Goal: Use online tool/utility

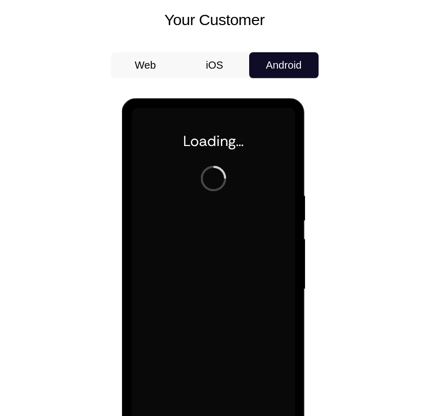
scroll to position [449, 0]
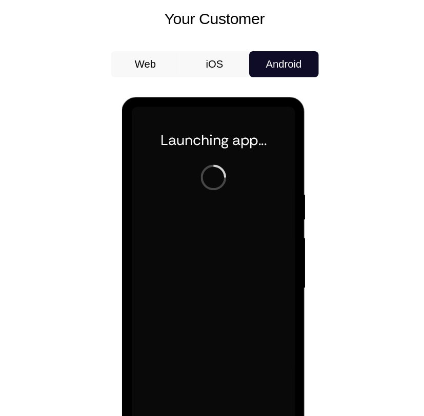
click at [259, 385] on icon at bounding box center [258, 385] width 8 height 8
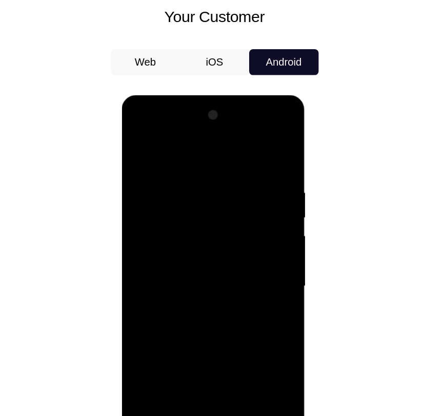
click at [189, 381] on div at bounding box center [194, 245] width 129 height 287
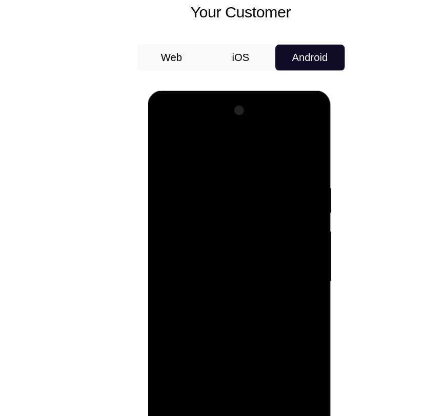
click at [262, 338] on div at bounding box center [219, 241] width 129 height 287
click at [202, 141] on div at bounding box center [219, 241] width 129 height 287
click at [258, 241] on div at bounding box center [219, 241] width 129 height 287
click at [204, 255] on div at bounding box center [219, 241] width 129 height 287
click at [229, 226] on div at bounding box center [219, 241] width 129 height 287
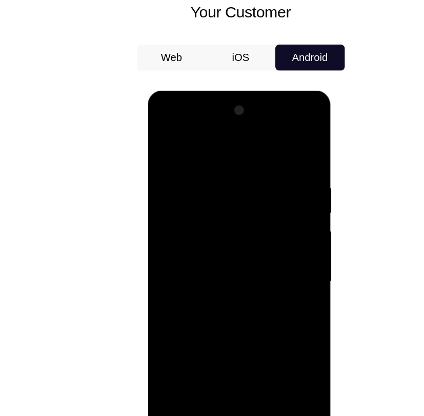
click at [227, 225] on div at bounding box center [219, 241] width 129 height 287
click at [231, 243] on div at bounding box center [219, 241] width 129 height 287
click at [231, 273] on div at bounding box center [219, 241] width 129 height 287
click at [229, 268] on div at bounding box center [219, 241] width 129 height 287
click at [235, 279] on div at bounding box center [219, 241] width 129 height 287
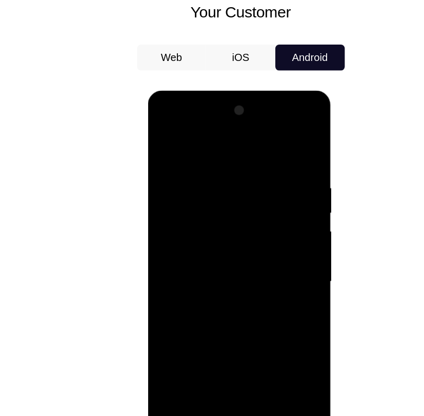
drag, startPoint x: 273, startPoint y: 165, endPoint x: 196, endPoint y: 161, distance: 77.0
click at [196, 161] on div at bounding box center [219, 241] width 129 height 287
drag, startPoint x: 278, startPoint y: 164, endPoint x: 191, endPoint y: 167, distance: 87.2
click at [191, 167] on div at bounding box center [219, 241] width 129 height 287
drag, startPoint x: 277, startPoint y: 160, endPoint x: 195, endPoint y: 157, distance: 82.0
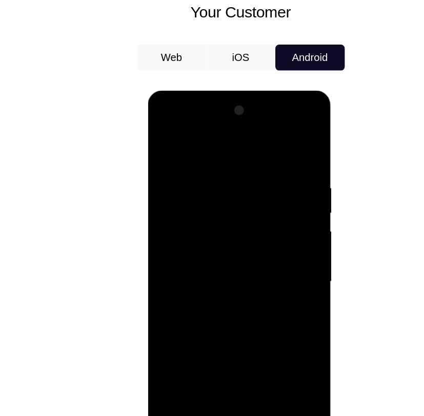
click at [195, 157] on div at bounding box center [219, 241] width 129 height 287
drag, startPoint x: 262, startPoint y: 158, endPoint x: 205, endPoint y: 161, distance: 57.0
click at [205, 161] on div at bounding box center [219, 241] width 129 height 287
click at [245, 366] on div at bounding box center [219, 241] width 129 height 287
click at [218, 298] on div at bounding box center [219, 241] width 129 height 287
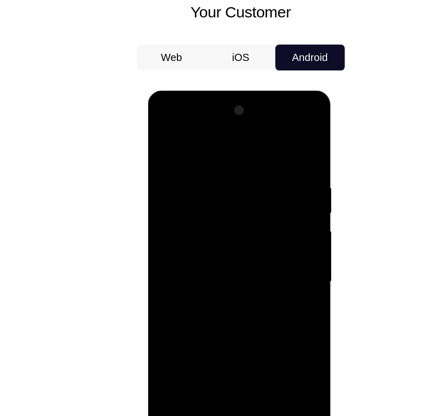
click at [279, 184] on div at bounding box center [219, 241] width 129 height 287
click at [163, 137] on div at bounding box center [219, 241] width 129 height 287
click at [198, 367] on div at bounding box center [219, 241] width 129 height 287
click at [176, 142] on div at bounding box center [219, 241] width 129 height 287
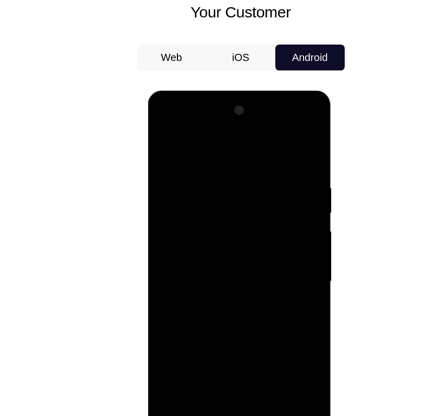
click at [193, 172] on div at bounding box center [219, 241] width 129 height 287
click at [189, 360] on div at bounding box center [219, 241] width 129 height 287
click at [225, 135] on div at bounding box center [219, 241] width 129 height 287
click at [219, 148] on div at bounding box center [219, 241] width 129 height 287
click at [162, 134] on div at bounding box center [219, 241] width 129 height 287
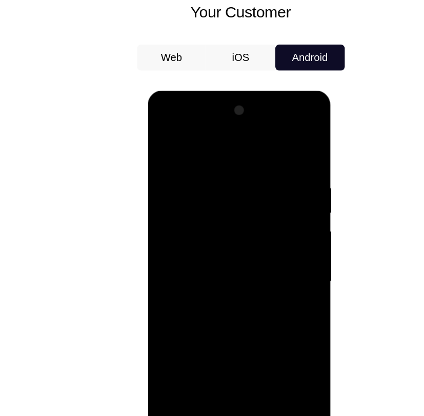
click at [194, 175] on div at bounding box center [219, 241] width 129 height 287
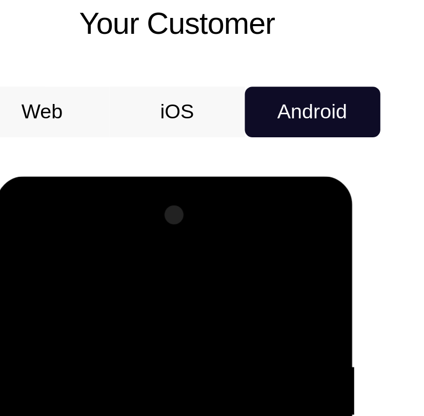
click at [15, 222] on div at bounding box center [69, 327] width 129 height 287
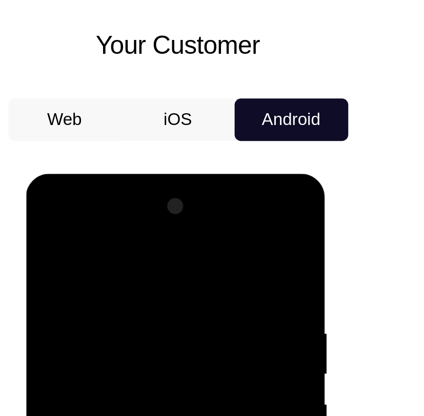
click at [151, 251] on div at bounding box center [98, 324] width 129 height 287
click at [88, 274] on div at bounding box center [98, 324] width 129 height 287
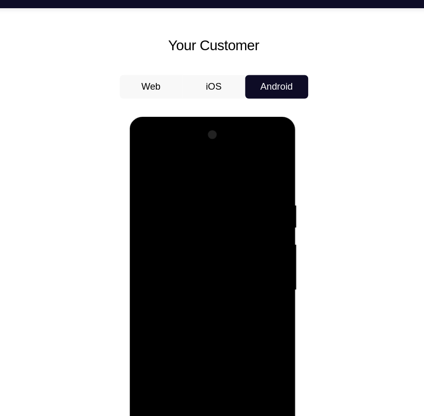
click at [245, 312] on div at bounding box center [201, 267] width 129 height 287
click at [188, 177] on div at bounding box center [201, 267] width 129 height 287
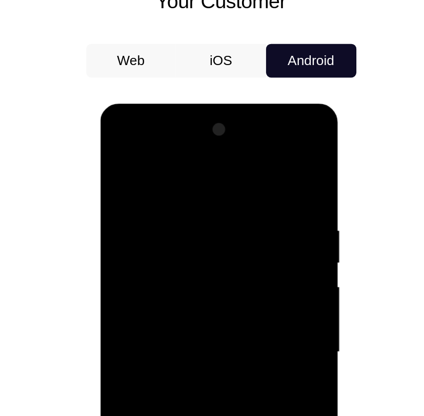
drag, startPoint x: 164, startPoint y: 253, endPoint x: 190, endPoint y: 171, distance: 85.9
click at [190, 171] on div at bounding box center [172, 254] width 129 height 287
drag, startPoint x: 170, startPoint y: 241, endPoint x: 186, endPoint y: 176, distance: 66.5
click at [186, 176] on div at bounding box center [172, 254] width 129 height 287
drag, startPoint x: 167, startPoint y: 237, endPoint x: 185, endPoint y: 178, distance: 62.1
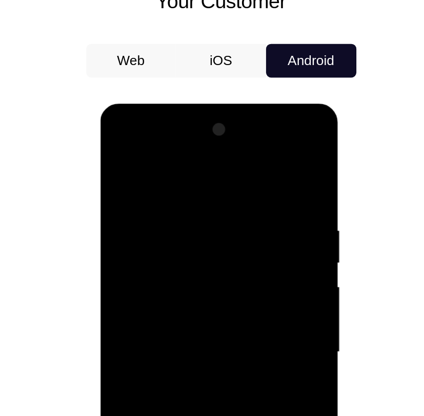
click at [185, 178] on div at bounding box center [172, 254] width 129 height 287
drag, startPoint x: 166, startPoint y: 233, endPoint x: 185, endPoint y: 176, distance: 59.5
click at [185, 176] on div at bounding box center [172, 254] width 129 height 287
drag, startPoint x: 167, startPoint y: 242, endPoint x: 184, endPoint y: 187, distance: 58.5
click at [184, 187] on div at bounding box center [172, 254] width 129 height 287
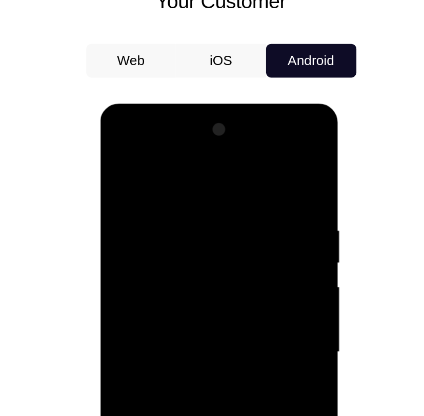
drag, startPoint x: 167, startPoint y: 242, endPoint x: 181, endPoint y: 184, distance: 59.7
click at [181, 184] on div at bounding box center [172, 254] width 129 height 287
drag, startPoint x: 165, startPoint y: 243, endPoint x: 181, endPoint y: 197, distance: 48.3
click at [181, 197] on div at bounding box center [172, 254] width 129 height 287
drag, startPoint x: 164, startPoint y: 241, endPoint x: 178, endPoint y: 197, distance: 46.2
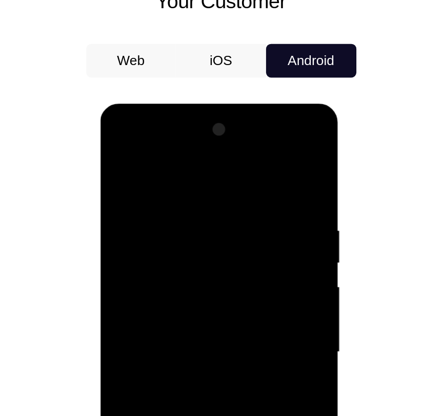
click at [178, 197] on div at bounding box center [172, 254] width 129 height 287
drag, startPoint x: 168, startPoint y: 238, endPoint x: 185, endPoint y: 193, distance: 48.2
click at [185, 193] on div at bounding box center [172, 254] width 129 height 287
drag, startPoint x: 167, startPoint y: 243, endPoint x: 184, endPoint y: 187, distance: 59.0
click at [184, 187] on div at bounding box center [172, 254] width 129 height 287
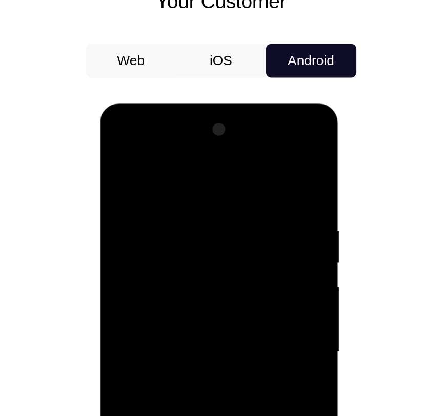
drag, startPoint x: 174, startPoint y: 242, endPoint x: 188, endPoint y: 191, distance: 53.2
click at [188, 191] on div at bounding box center [172, 254] width 129 height 287
drag, startPoint x: 176, startPoint y: 245, endPoint x: 193, endPoint y: 182, distance: 65.3
click at [193, 182] on div at bounding box center [172, 254] width 129 height 287
drag, startPoint x: 188, startPoint y: 171, endPoint x: 167, endPoint y: 297, distance: 127.8
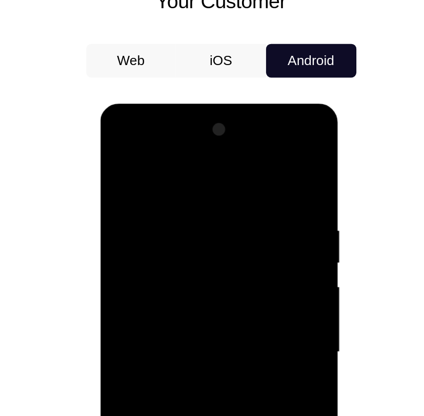
click at [167, 297] on div at bounding box center [172, 254] width 129 height 287
drag, startPoint x: 184, startPoint y: 172, endPoint x: 168, endPoint y: 318, distance: 147.0
click at [168, 318] on div at bounding box center [172, 254] width 129 height 287
drag, startPoint x: 153, startPoint y: 249, endPoint x: 186, endPoint y: 152, distance: 102.3
click at [186, 152] on div at bounding box center [172, 254] width 129 height 287
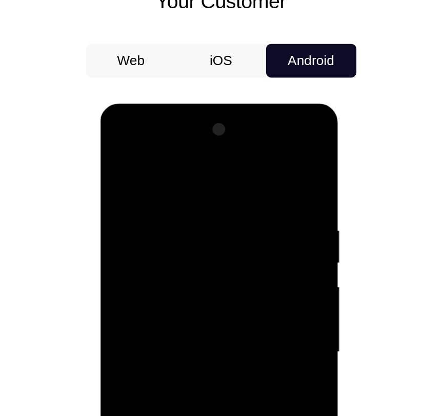
drag, startPoint x: 158, startPoint y: 254, endPoint x: 196, endPoint y: 153, distance: 107.2
click at [196, 153] on div at bounding box center [172, 254] width 129 height 287
drag, startPoint x: 166, startPoint y: 244, endPoint x: 189, endPoint y: 169, distance: 78.6
click at [189, 169] on div at bounding box center [172, 254] width 129 height 287
drag, startPoint x: 173, startPoint y: 165, endPoint x: 154, endPoint y: 330, distance: 165.5
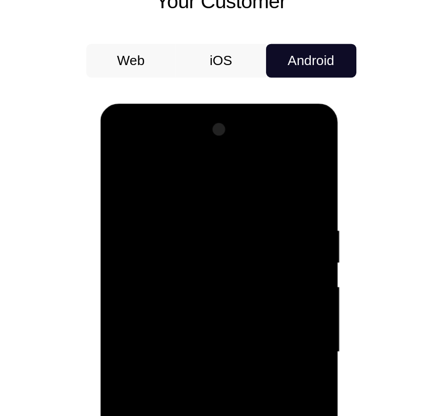
click at [154, 330] on div at bounding box center [172, 254] width 129 height 287
click at [118, 151] on div at bounding box center [172, 254] width 129 height 287
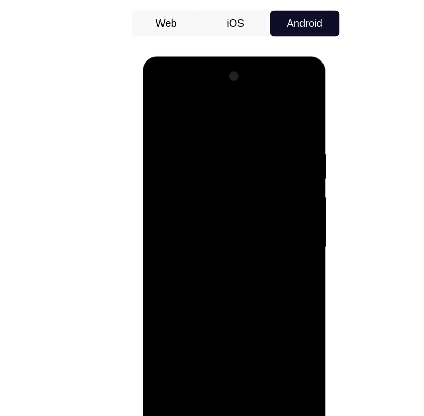
scroll to position [448, 0]
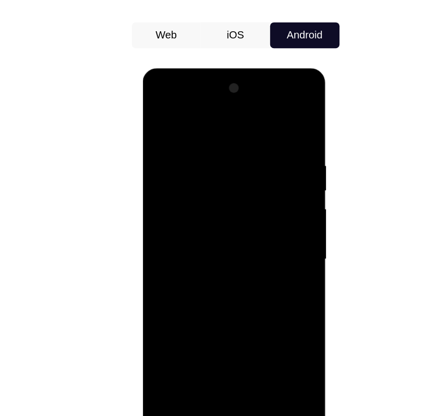
click at [172, 339] on div at bounding box center [214, 218] width 129 height 287
drag, startPoint x: 216, startPoint y: 156, endPoint x: 205, endPoint y: 330, distance: 173.5
click at [205, 330] on div at bounding box center [214, 218] width 129 height 287
click at [203, 134] on div at bounding box center [214, 218] width 129 height 287
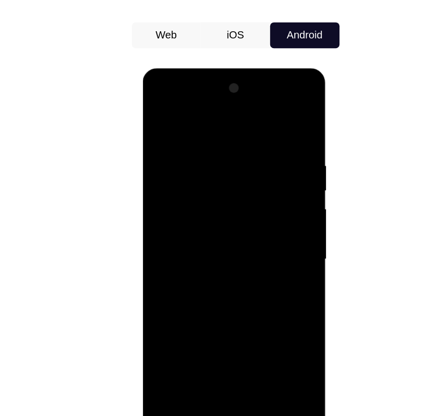
click at [267, 121] on div at bounding box center [214, 218] width 129 height 287
click at [222, 146] on div at bounding box center [214, 218] width 129 height 287
click at [273, 144] on div at bounding box center [214, 218] width 129 height 287
click at [271, 121] on div at bounding box center [214, 218] width 129 height 287
drag, startPoint x: 264, startPoint y: 147, endPoint x: 208, endPoint y: 153, distance: 56.8
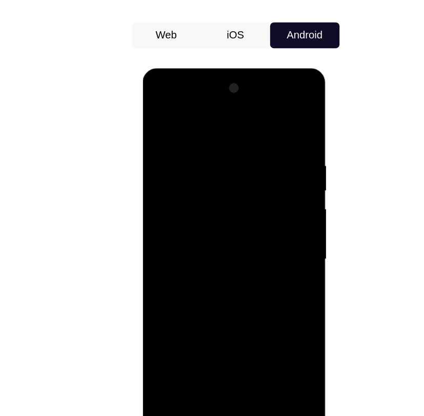
click at [208, 153] on div at bounding box center [214, 218] width 129 height 287
drag, startPoint x: 259, startPoint y: 136, endPoint x: 198, endPoint y: 138, distance: 61.5
click at [198, 138] on div at bounding box center [214, 218] width 129 height 287
click at [262, 340] on div at bounding box center [214, 218] width 129 height 287
click at [162, 335] on div at bounding box center [214, 218] width 129 height 287
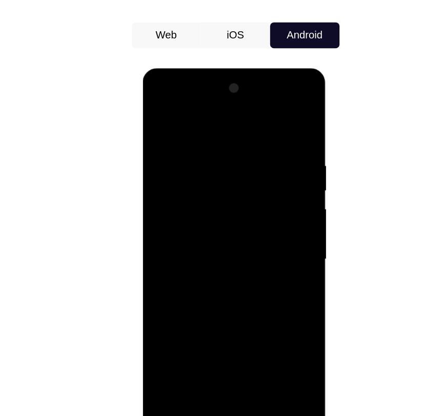
click at [163, 335] on div at bounding box center [214, 218] width 129 height 287
drag, startPoint x: 225, startPoint y: 166, endPoint x: 215, endPoint y: 381, distance: 215.5
click at [215, 375] on html "Online web based iOS Simulators and Android Emulators. Run iPhone, iPad, Mobile…" at bounding box center [215, 221] width 146 height 307
